Goal: Go to known website: Go to known website

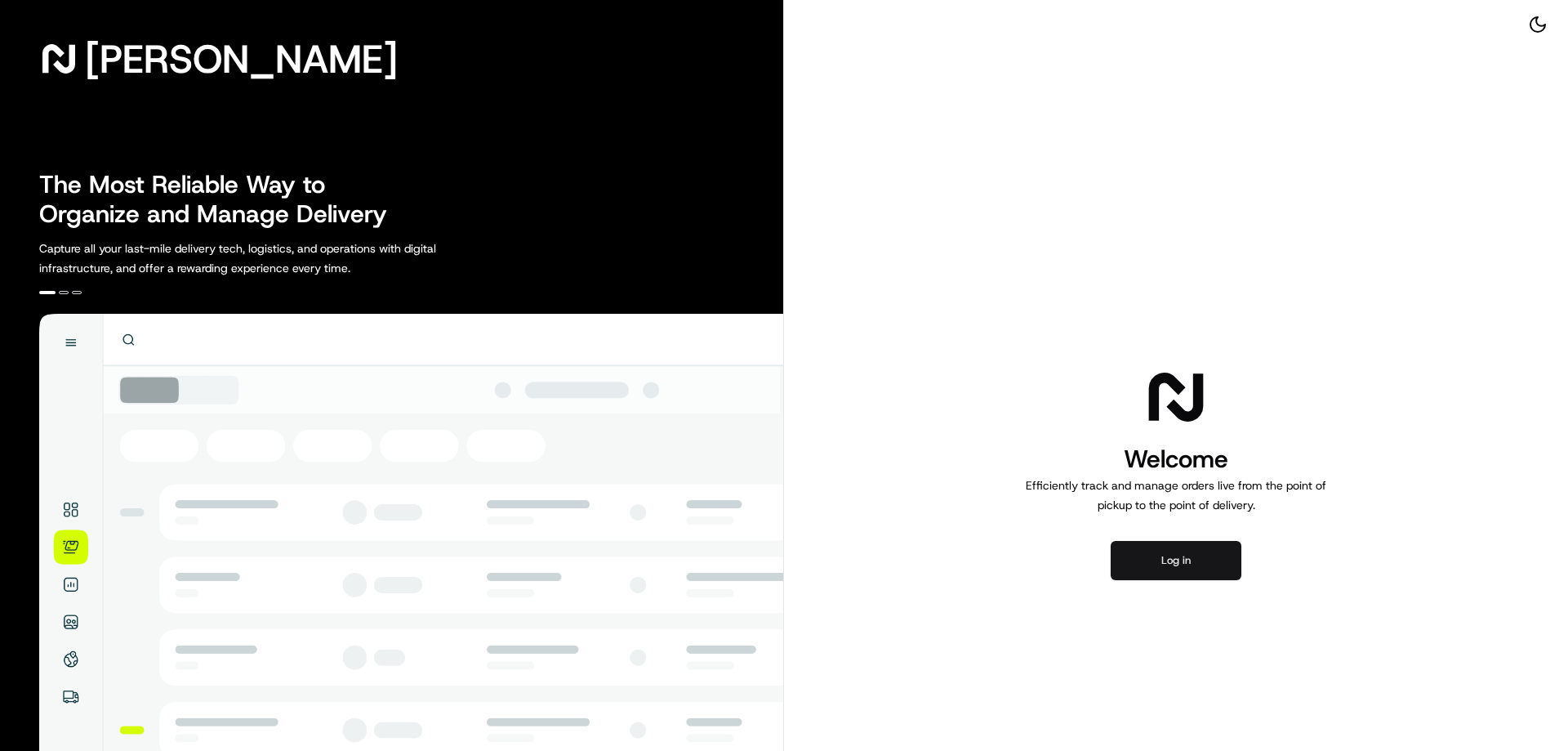
click at [1197, 560] on button "Log in" at bounding box center [1175, 560] width 130 height 39
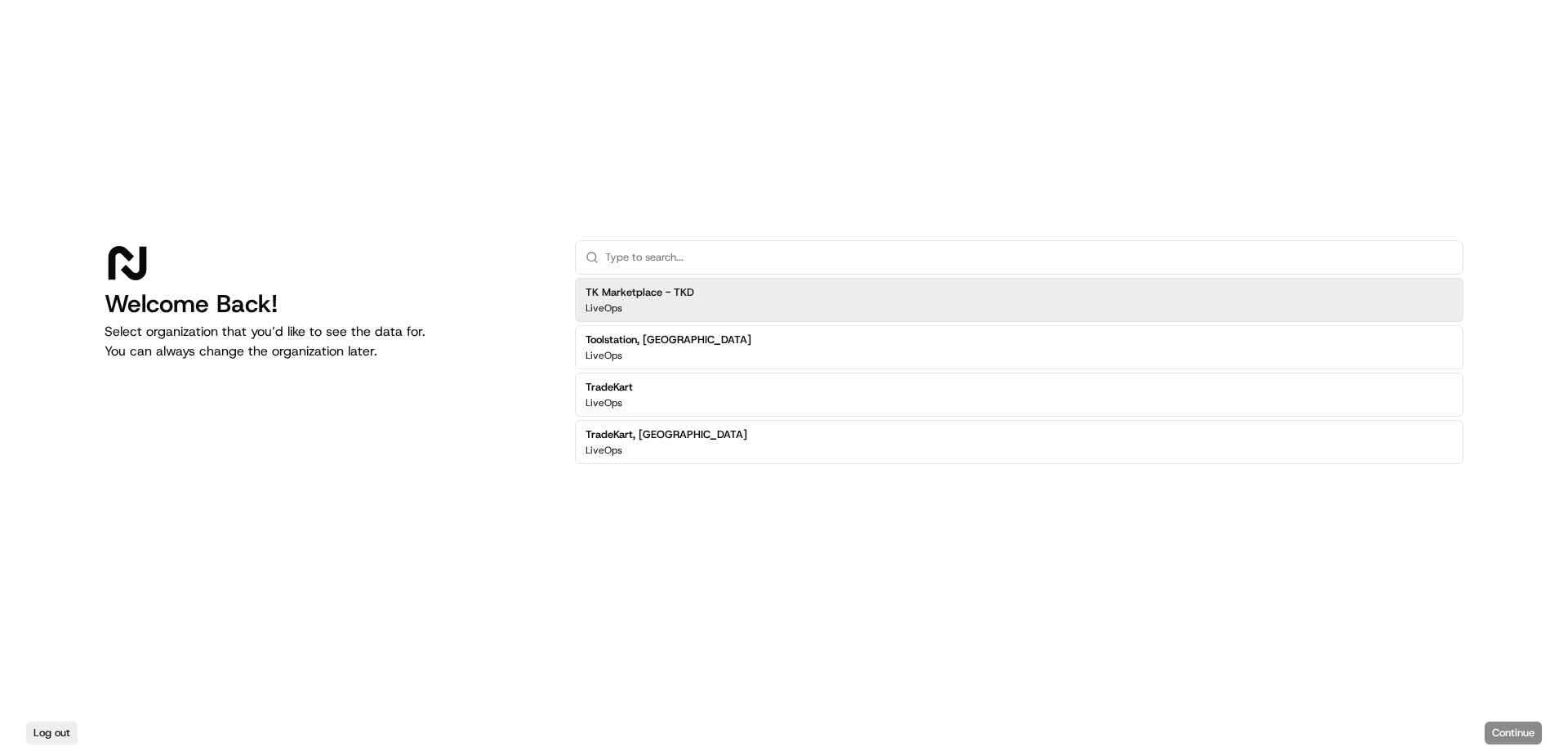
click at [712, 292] on div "TK Marketplace - TKD LiveOps" at bounding box center [1019, 299] width 888 height 44
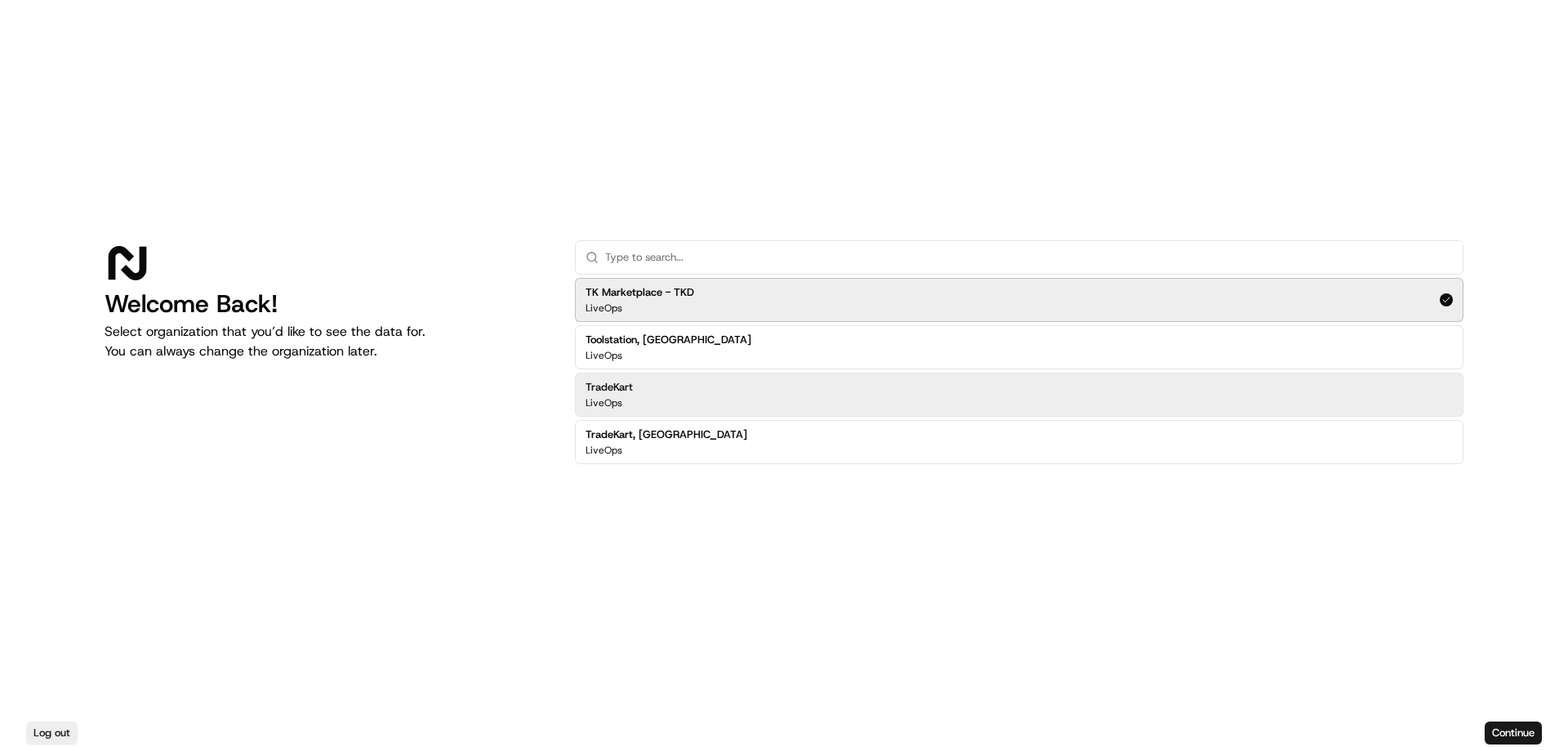
click at [741, 397] on div "TradeKart LiveOps" at bounding box center [1019, 394] width 888 height 44
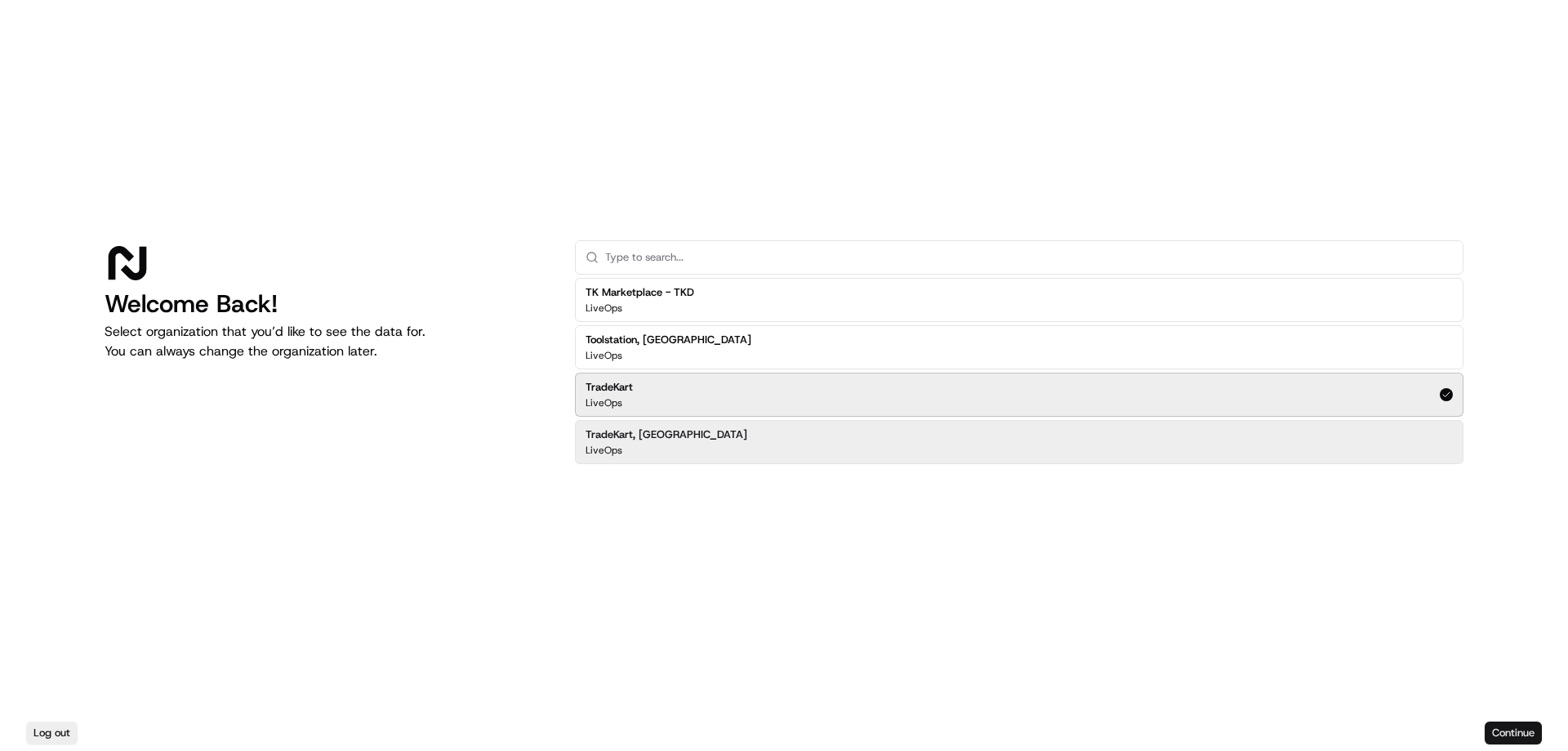
click at [1511, 733] on button "Continue" at bounding box center [1512, 732] width 57 height 23
